Goal: Contribute content

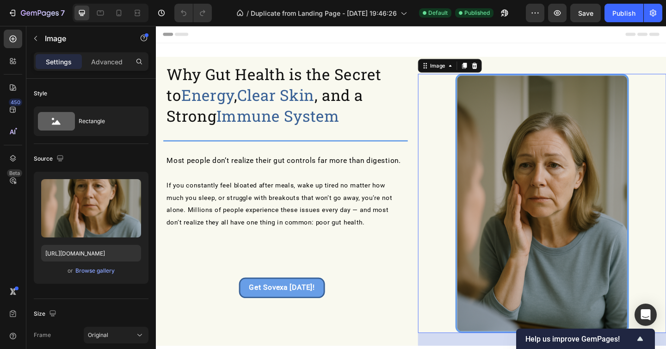
click at [552, 230] on img at bounding box center [576, 219] width 189 height 282
click at [102, 276] on div "or Browse gallery" at bounding box center [91, 270] width 100 height 11
click at [106, 270] on div "Browse gallery" at bounding box center [94, 271] width 39 height 8
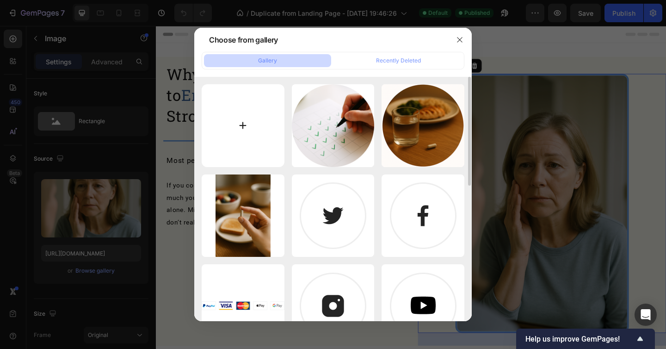
click at [221, 140] on input "file" at bounding box center [243, 125] width 83 height 83
type input "C:\fakepath\ChatGPT Image [DATE], 11_13_50 AM.png"
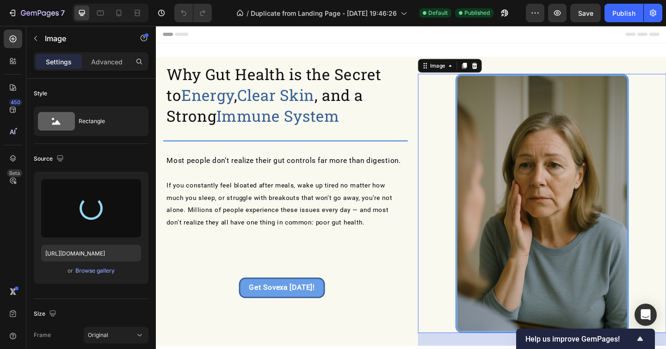
type input "[URL][DOMAIN_NAME]"
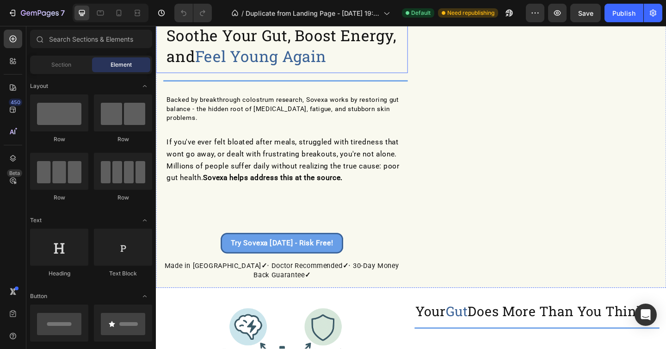
scroll to position [72, 0]
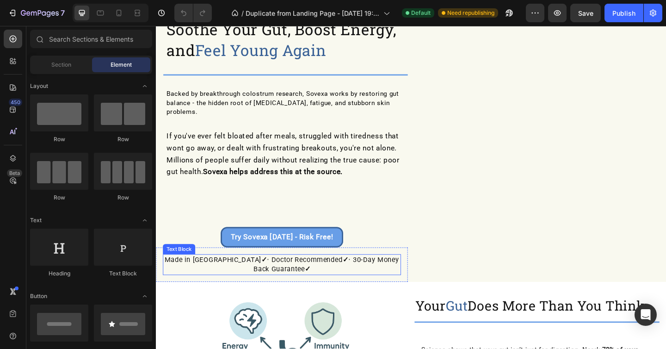
click at [270, 276] on strong "✓" at bounding box center [273, 280] width 6 height 9
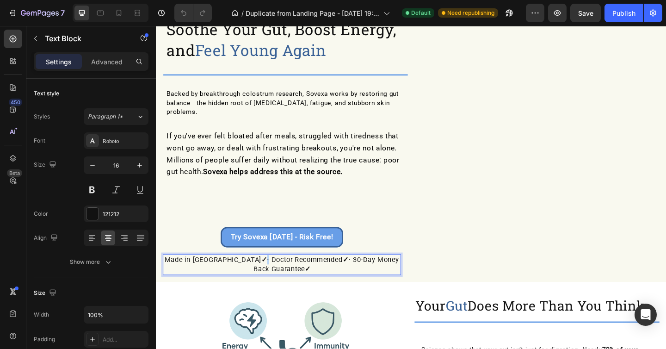
click at [270, 276] on strong "✓" at bounding box center [273, 280] width 6 height 9
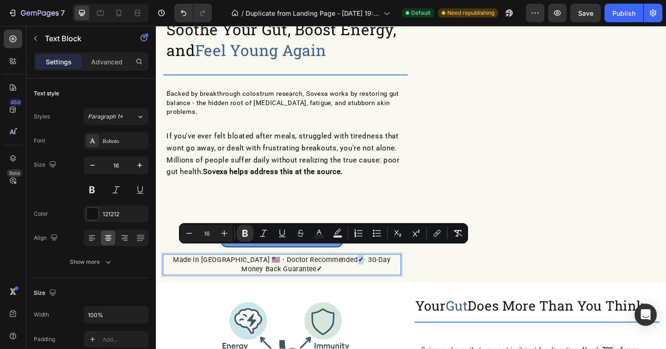
drag, startPoint x: 323, startPoint y: 273, endPoint x: 329, endPoint y: 271, distance: 6.3
click at [329, 275] on p "Made in [GEOGRAPHIC_DATA] 🇺🇸 ‧ Doctor Recommended ✓ ‧ 30-Day Money Back Guarant…" at bounding box center [292, 285] width 257 height 21
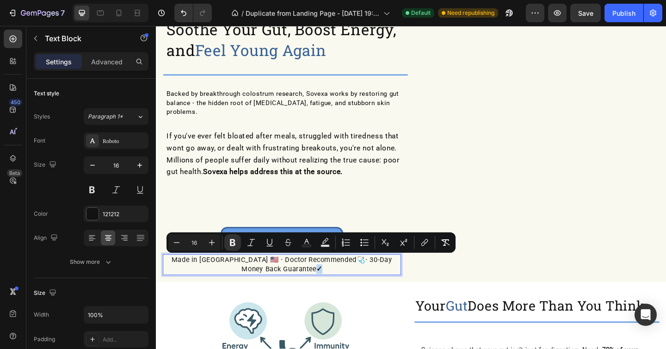
drag, startPoint x: 317, startPoint y: 280, endPoint x: 310, endPoint y: 281, distance: 7.9
click at [310, 281] on p "Made in [GEOGRAPHIC_DATA] 🇺🇸 ‧ Doctor Recommended 🩺 ‧ 30-Day Money Back Guarant…" at bounding box center [292, 285] width 257 height 21
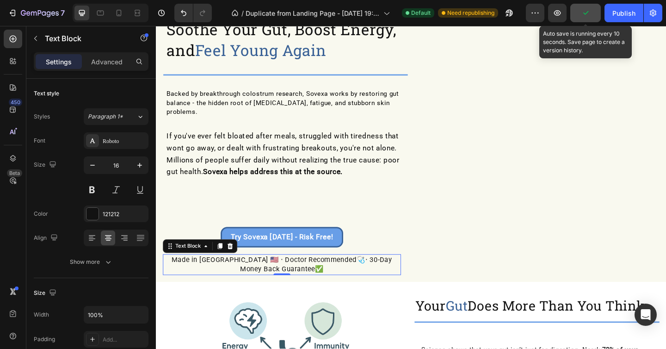
click at [586, 14] on icon "button" at bounding box center [586, 13] width 5 height 4
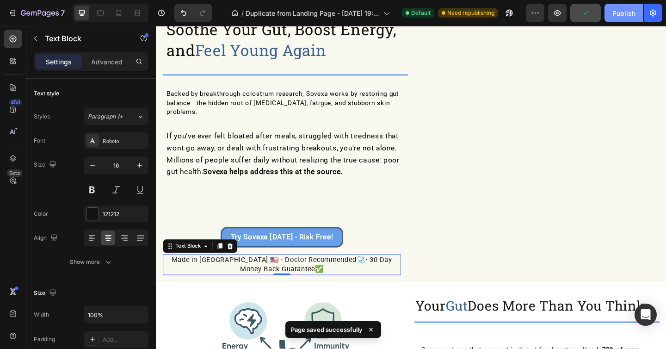
click at [622, 17] on div "Publish" at bounding box center [624, 13] width 23 height 10
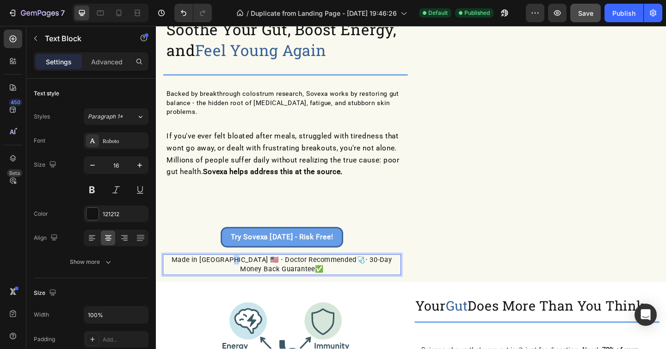
click at [235, 275] on p "Made in USA 🇺🇸 ‧ Doctor Recommended 🩺 ‧ 30-Day Money Back Guarantee ✅" at bounding box center [292, 285] width 257 height 21
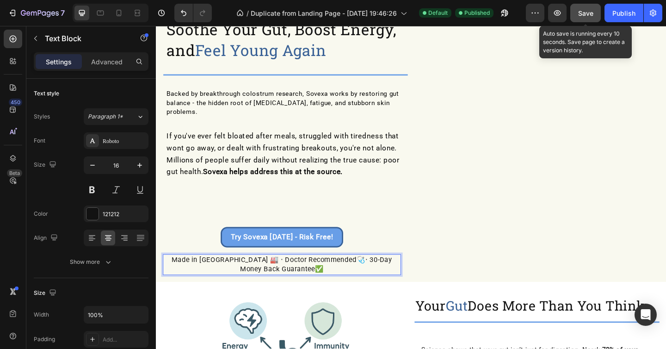
click at [584, 17] on div "Save" at bounding box center [585, 13] width 15 height 10
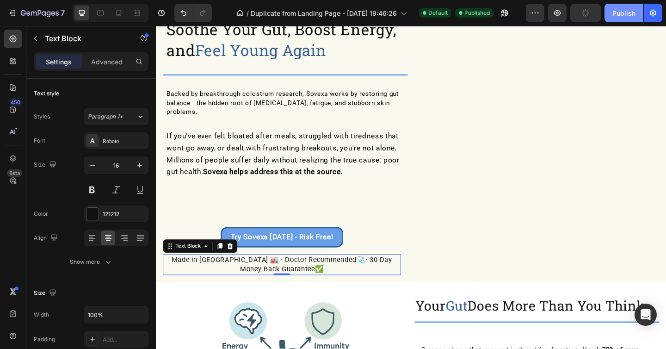
click at [610, 17] on button "Publish" at bounding box center [624, 13] width 39 height 19
